Goal: Find specific page/section: Find specific page/section

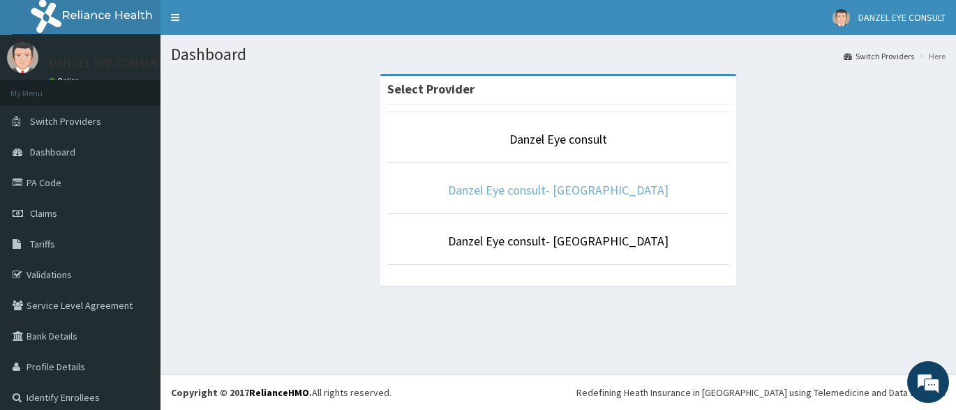
click at [558, 191] on link "Danzel Eye consult- [GEOGRAPHIC_DATA]" at bounding box center [558, 190] width 221 height 16
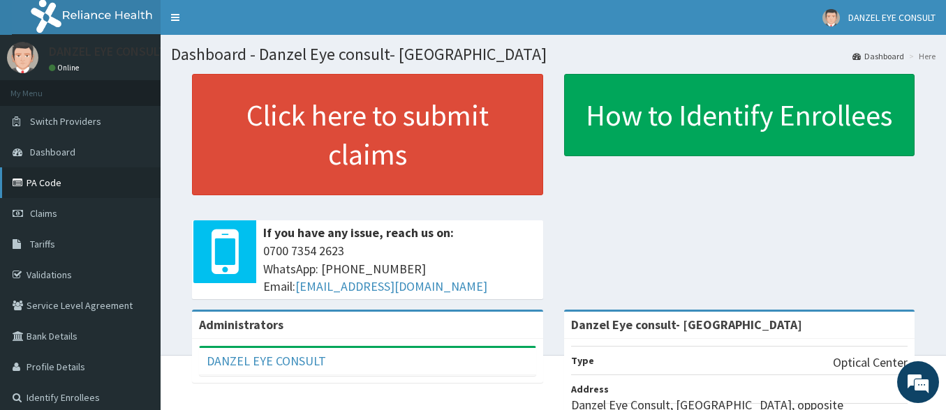
click at [52, 184] on link "PA Code" at bounding box center [80, 183] width 161 height 31
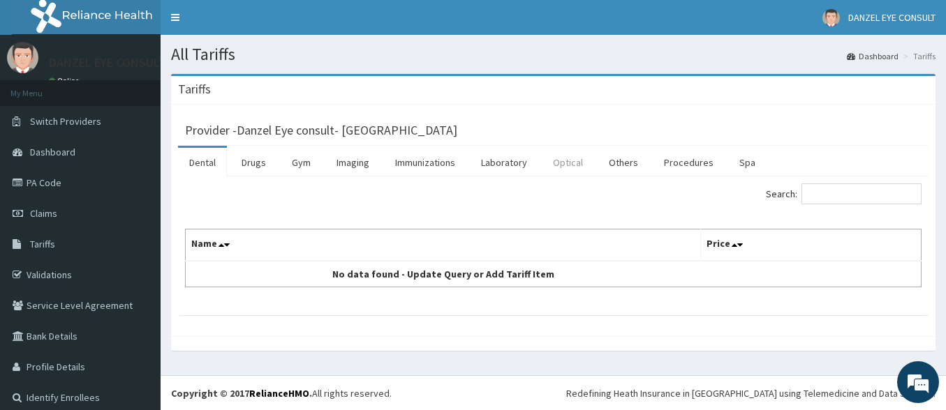
click at [560, 161] on link "Optical" at bounding box center [568, 162] width 52 height 29
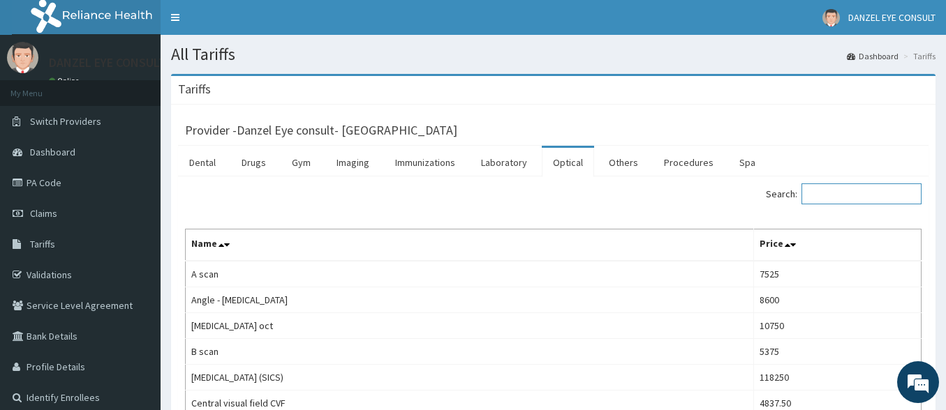
click at [828, 192] on input "Search:" at bounding box center [861, 194] width 120 height 21
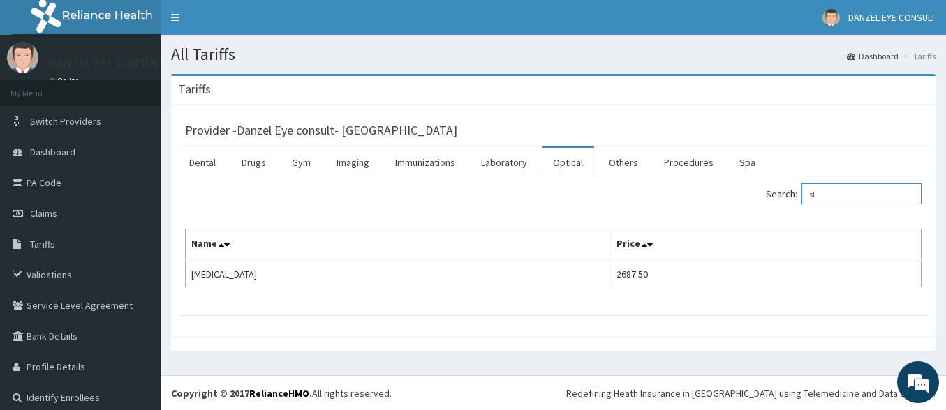
type input "s"
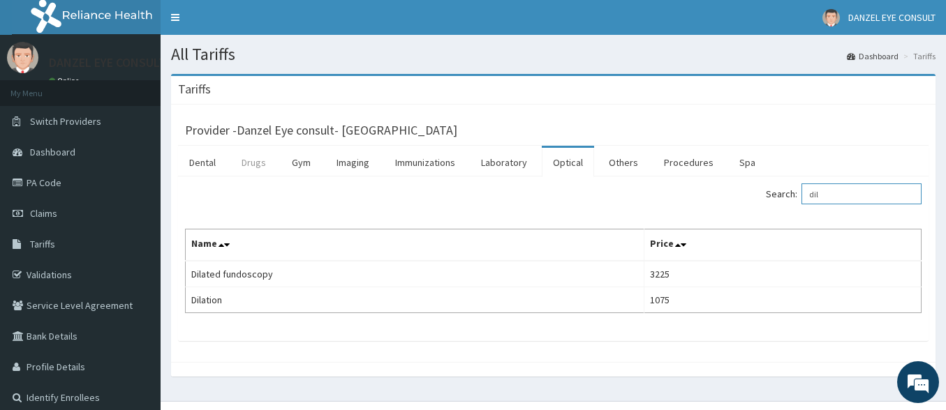
type input "dil"
click at [248, 161] on link "Drugs" at bounding box center [253, 162] width 47 height 29
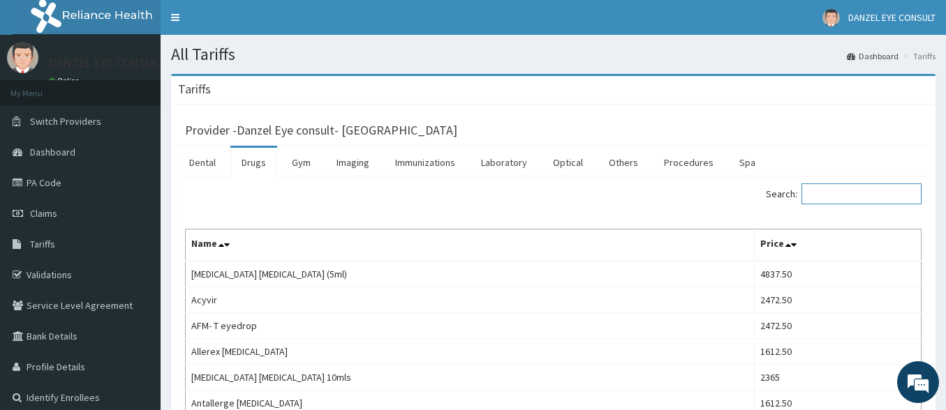
click at [835, 193] on input "Search:" at bounding box center [861, 194] width 120 height 21
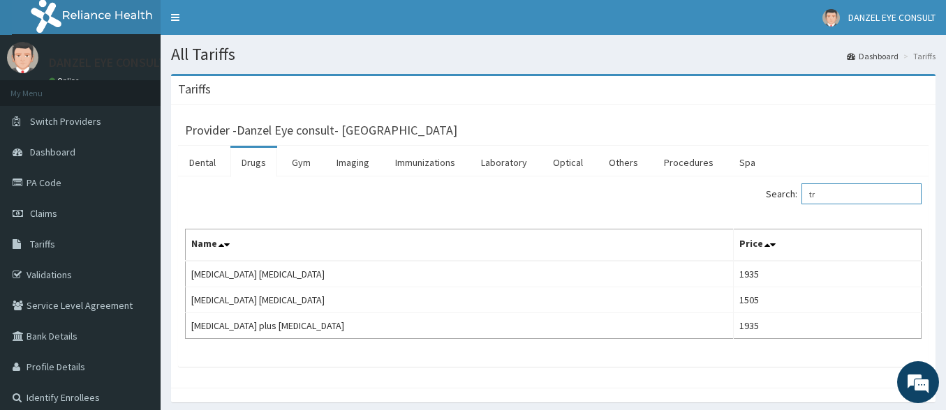
type input "t"
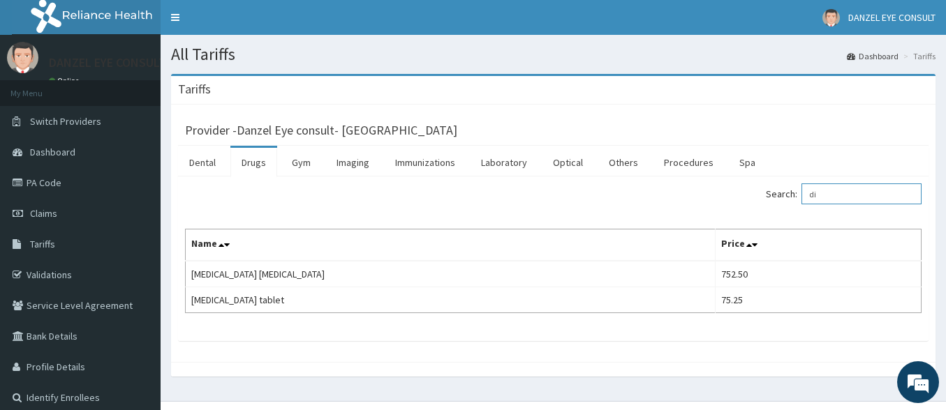
type input "d"
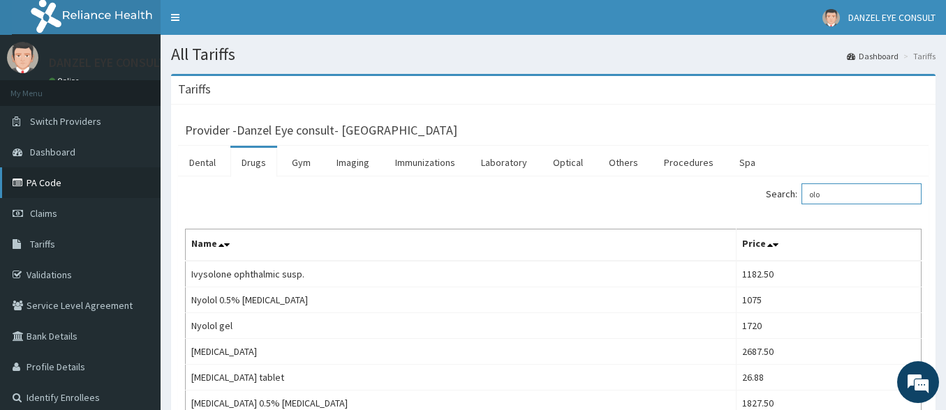
type input "olo"
click at [52, 180] on link "PA Code" at bounding box center [80, 183] width 161 height 31
